Goal: Use online tool/utility: Use online tool/utility

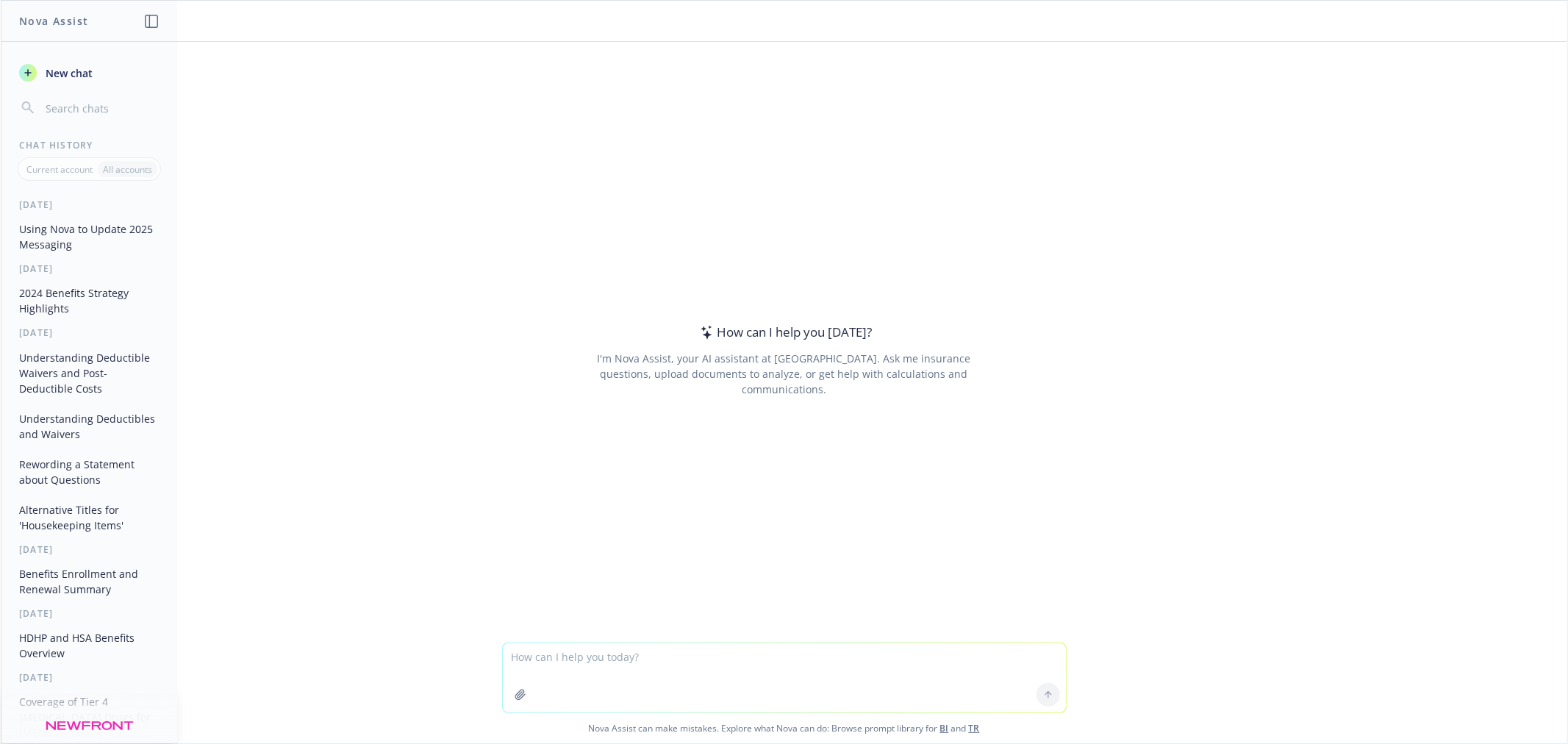
click at [583, 663] on textarea at bounding box center [784, 678] width 563 height 69
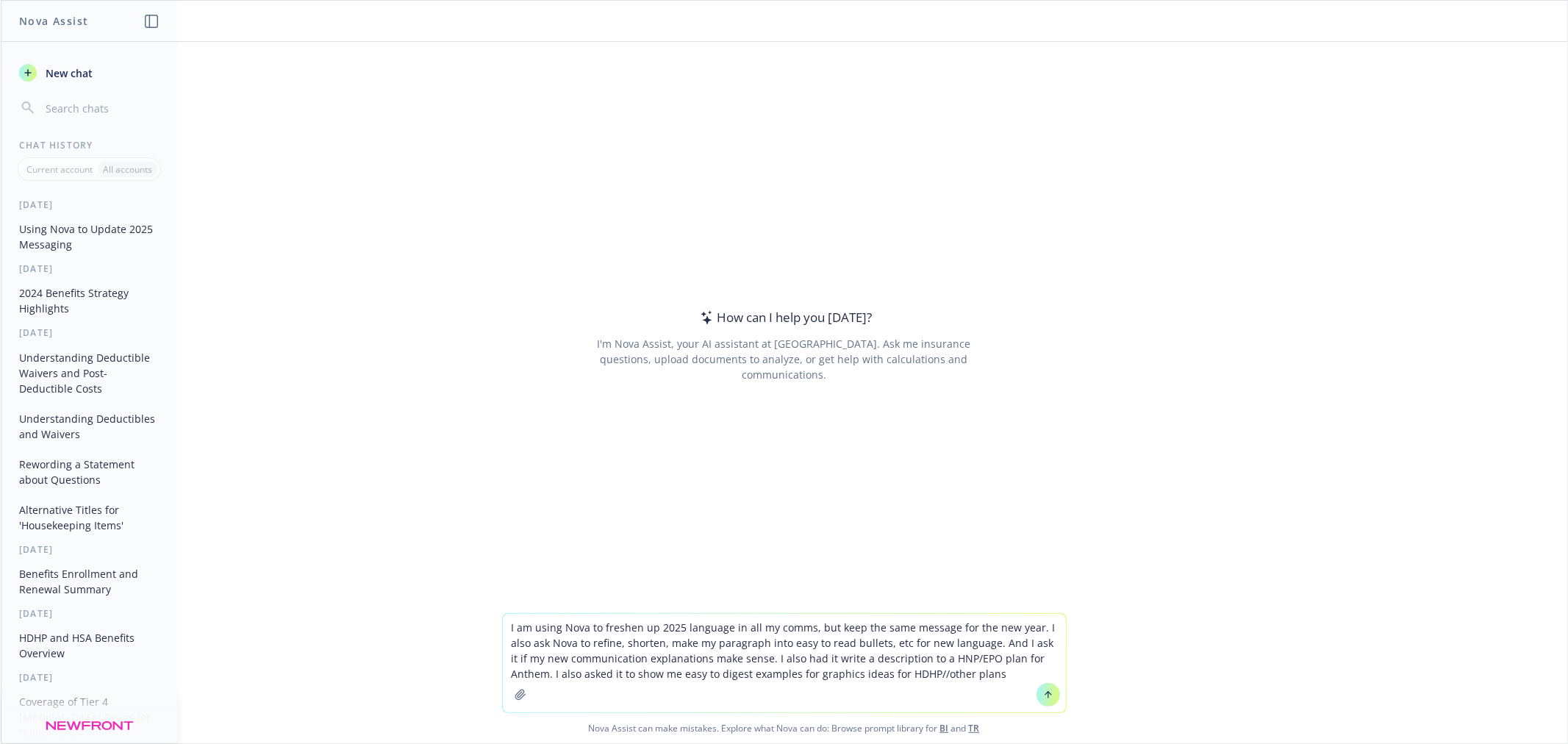
type textarea "I am using Nova to freshen up 2025 language in all my comms, but keep the same …"
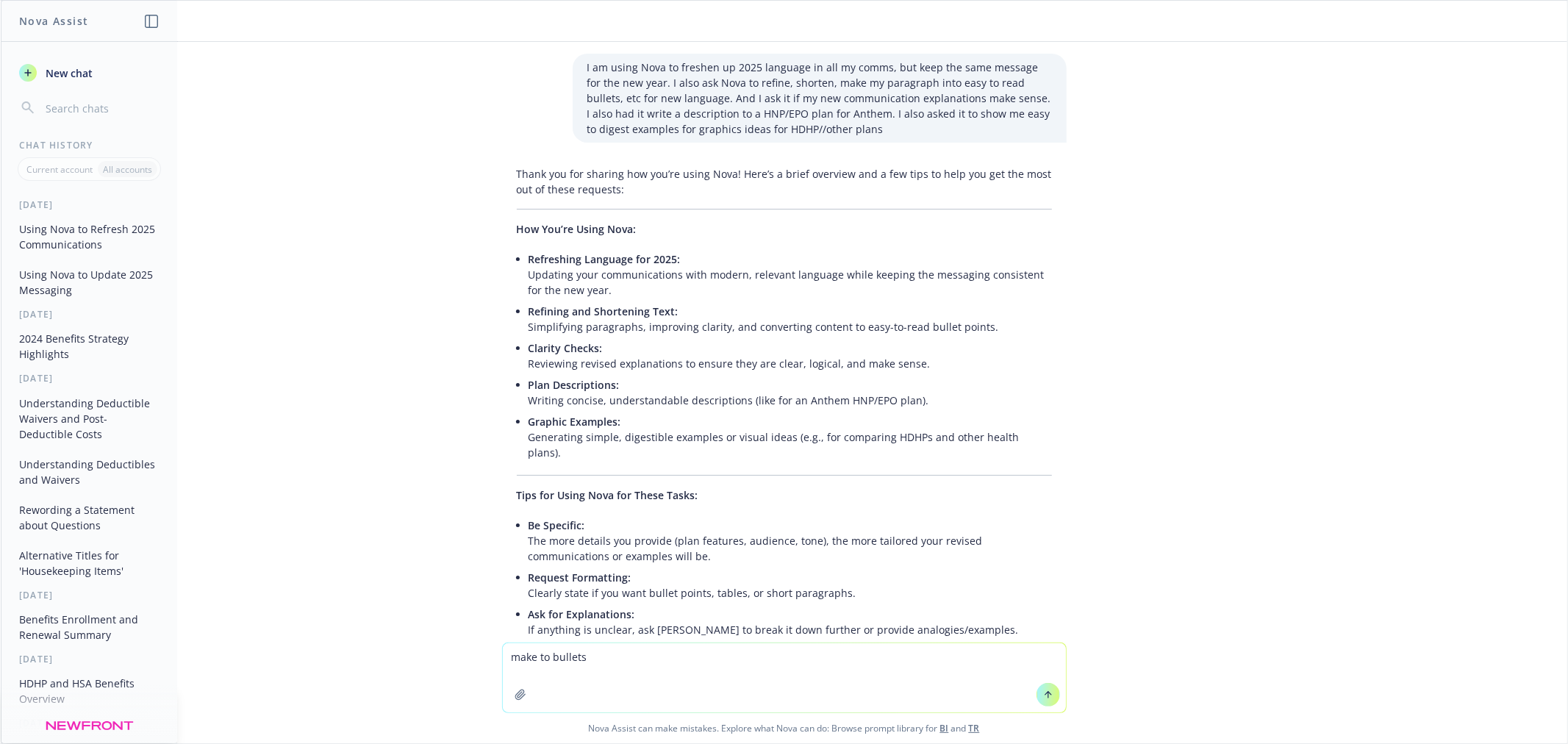
type textarea "make to bullets"
click at [528, 257] on span "Refreshing Language for 2025:" at bounding box center [604, 259] width 152 height 14
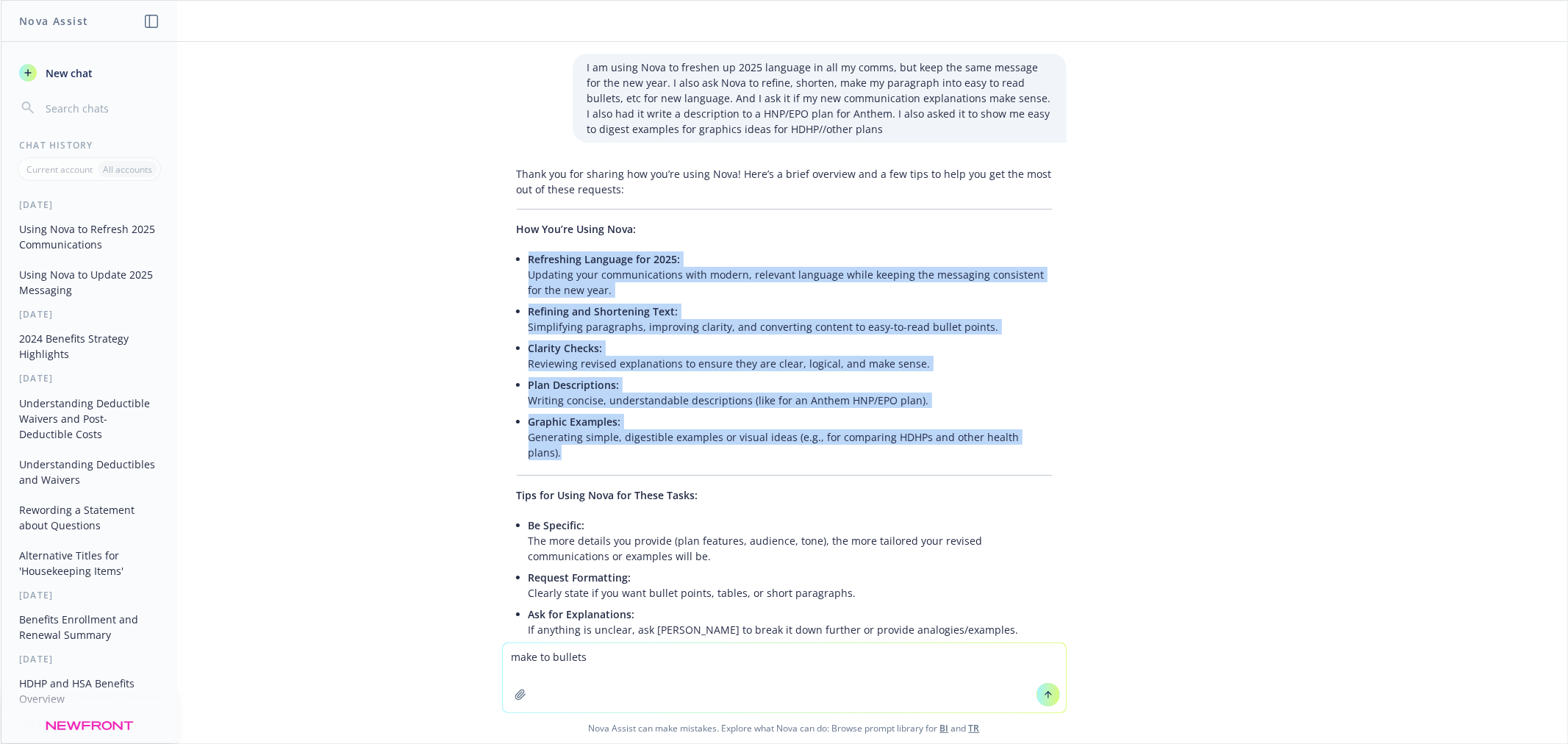
drag, startPoint x: 513, startPoint y: 257, endPoint x: 1143, endPoint y: 452, distance: 659.5
click at [1143, 452] on div "I am using Nova to freshen up 2025 language in all my comms, but keep the same …" at bounding box center [784, 342] width 1566 height 601
copy ul "Refreshing Language for 2025: Updating your communications with modern, relevan…"
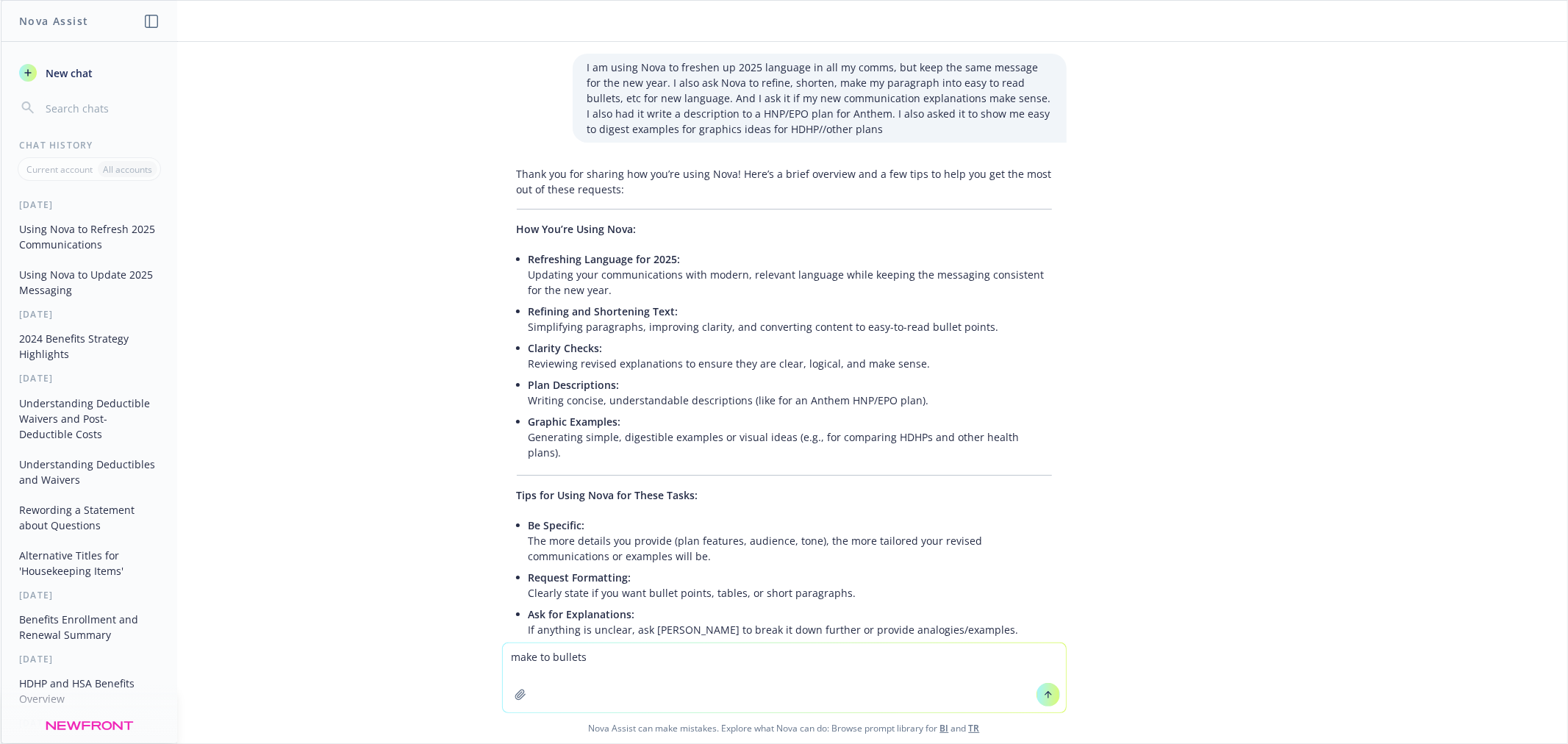
click at [667, 674] on textarea "make to bullets" at bounding box center [784, 678] width 563 height 69
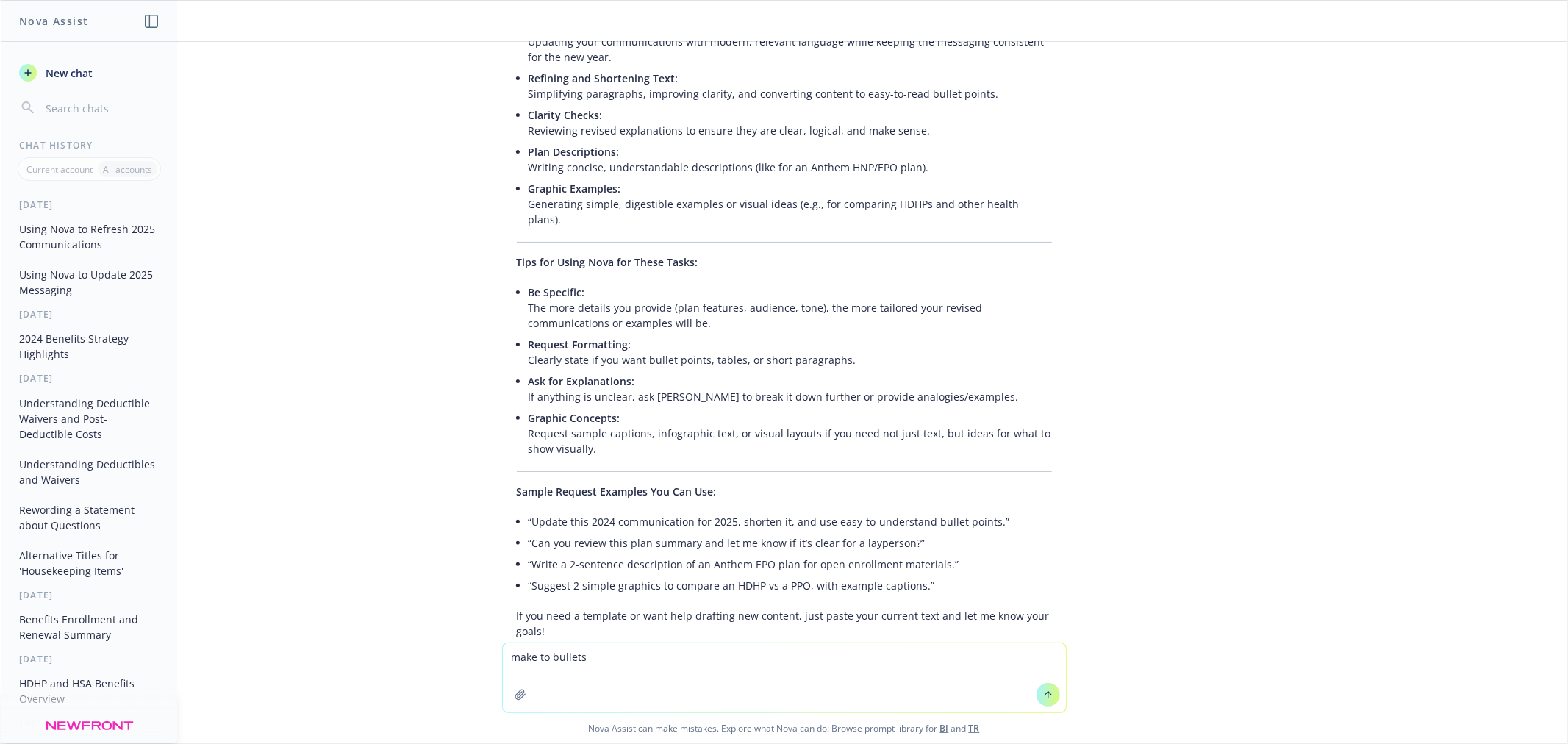
scroll to position [308, 0]
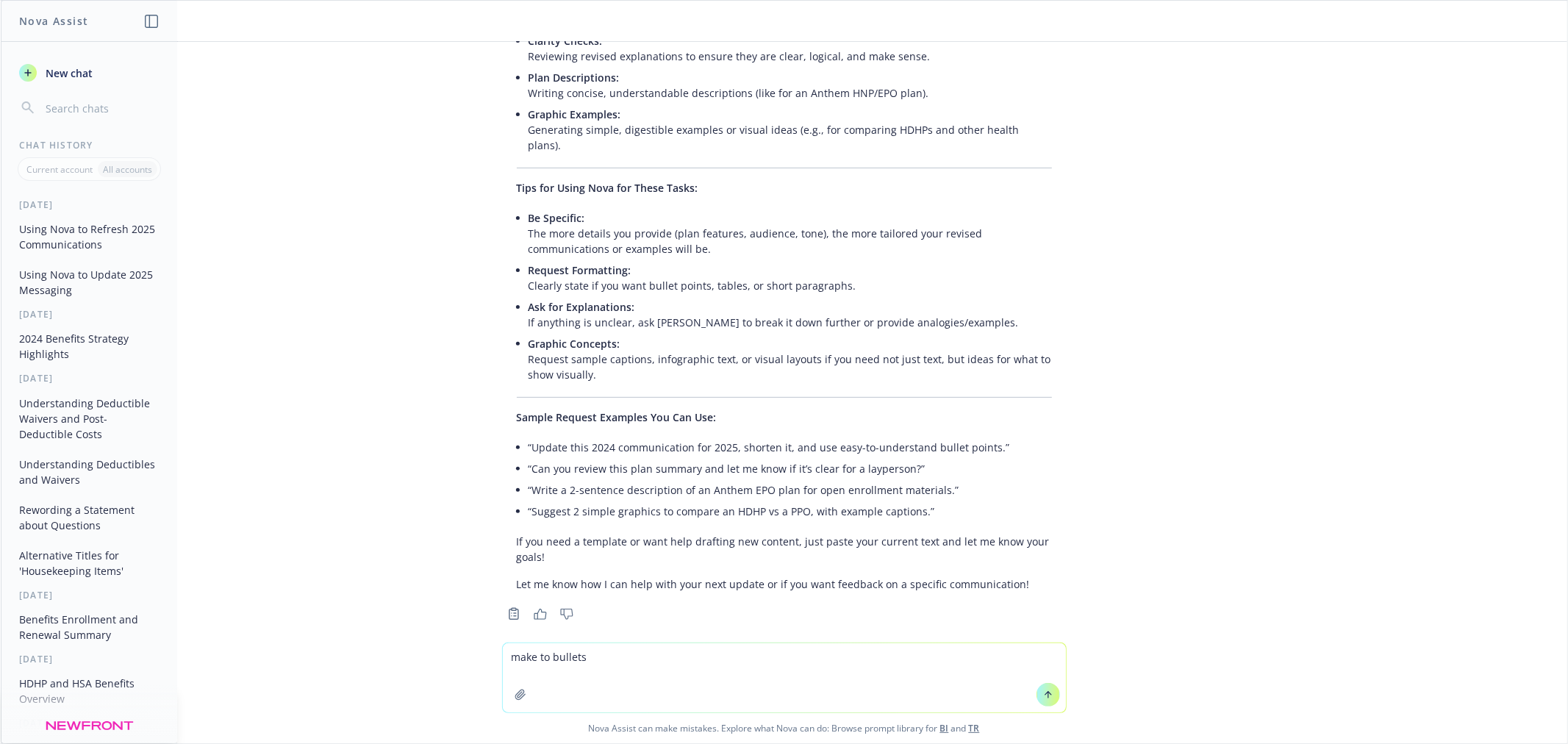
click at [1043, 695] on icon at bounding box center [1048, 694] width 11 height 11
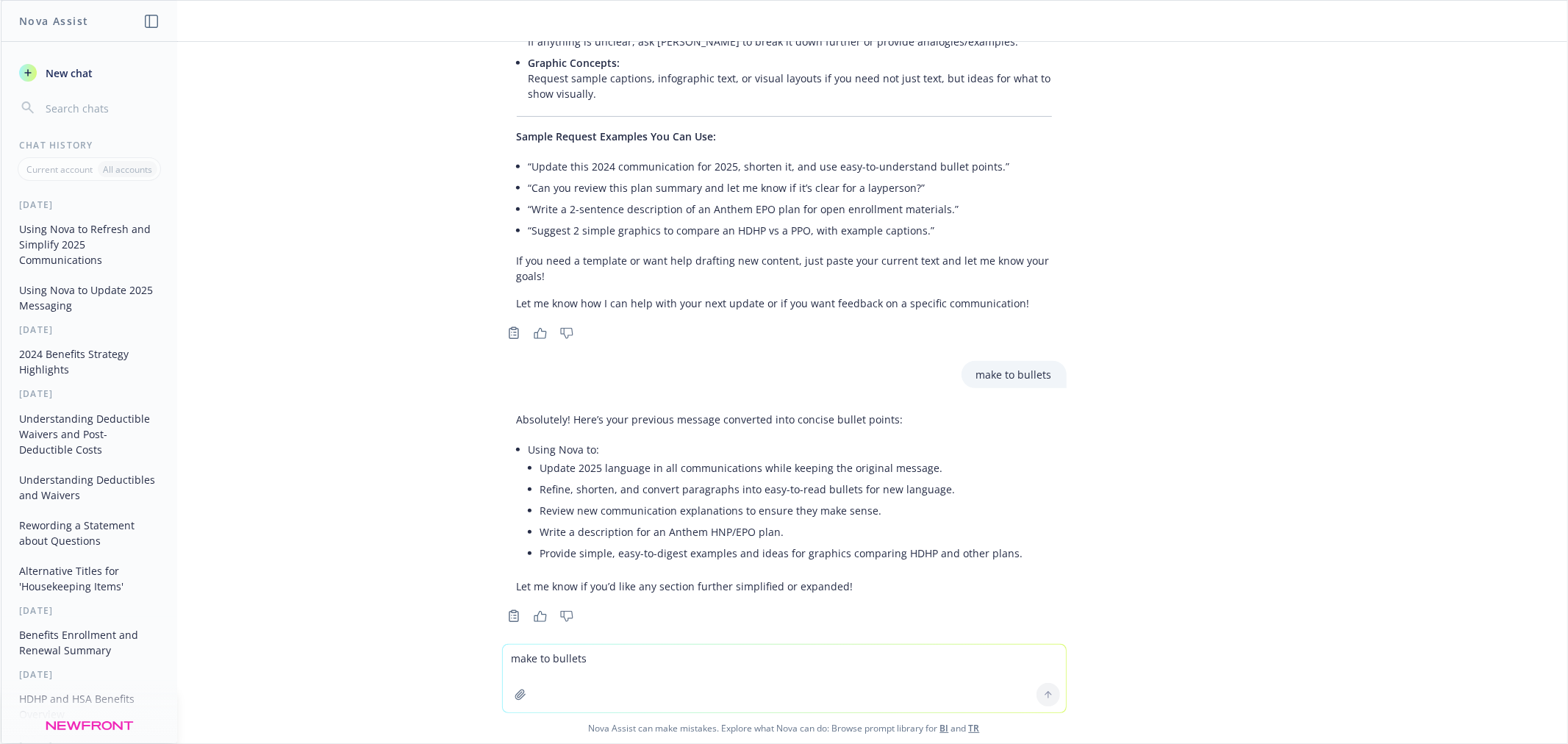
scroll to position [590, 0]
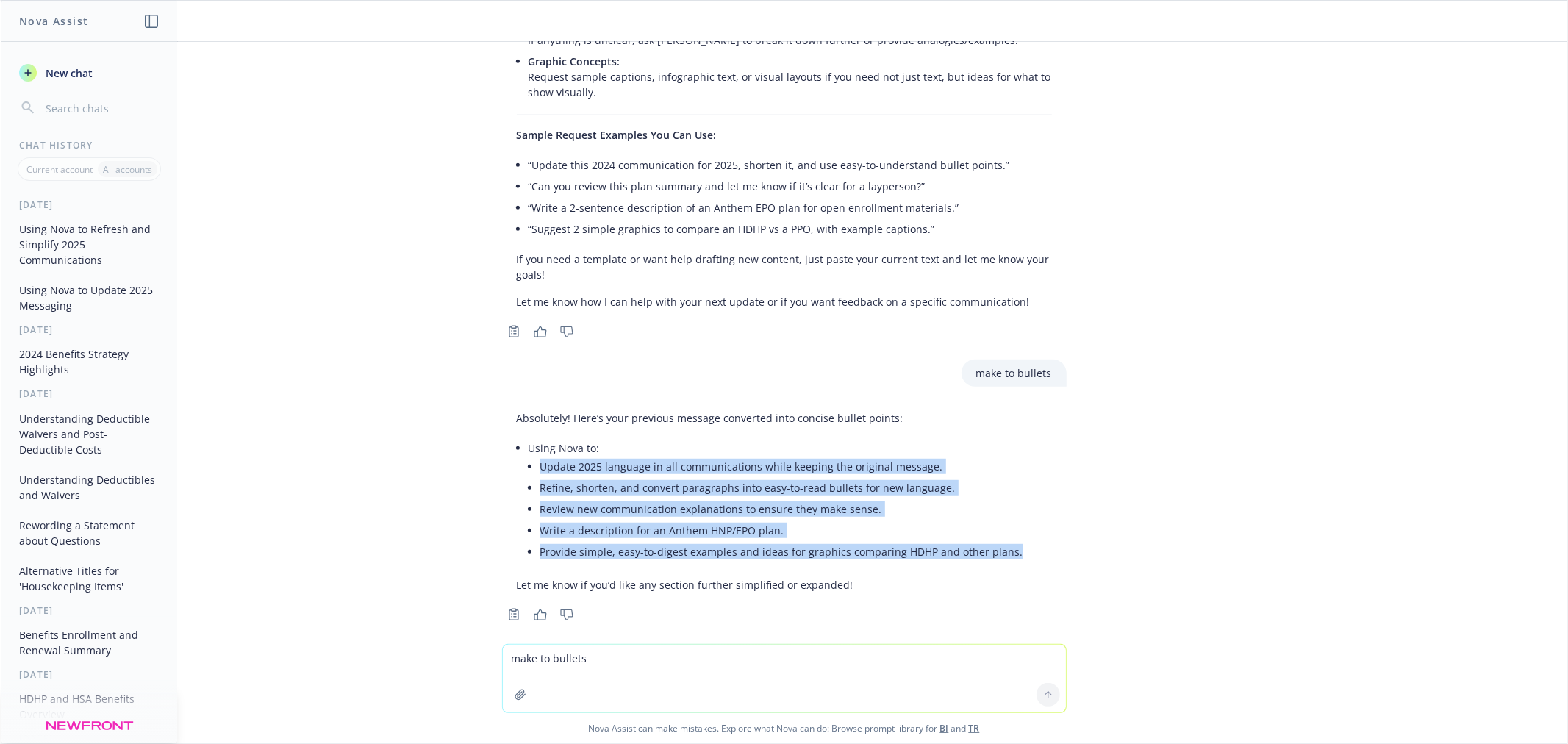
drag, startPoint x: 525, startPoint y: 447, endPoint x: 1013, endPoint y: 535, distance: 495.9
click at [1013, 535] on div "Absolutely! Here’s your previous message converted into concise bullet points: …" at bounding box center [784, 501] width 565 height 194
copy ul "Update 2025 language in all communications while keeping the original message. …"
